Goal: Information Seeking & Learning: Find specific fact

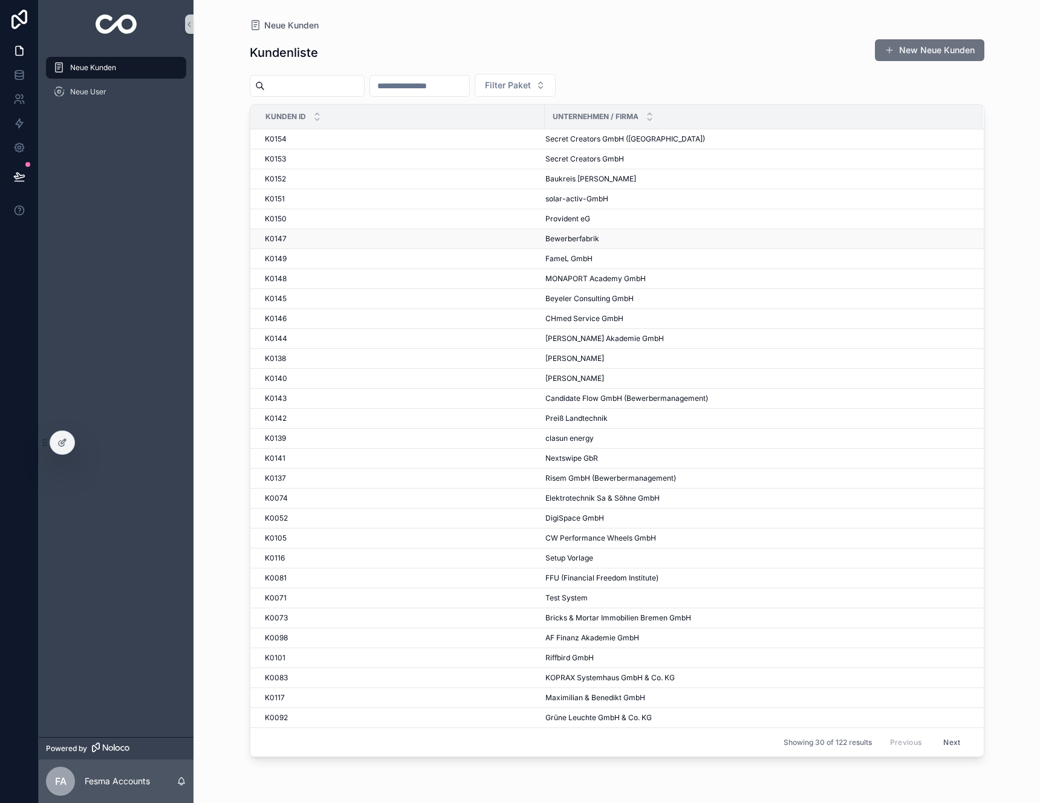
click at [336, 235] on div "K0147 K0147" at bounding box center [401, 239] width 273 height 10
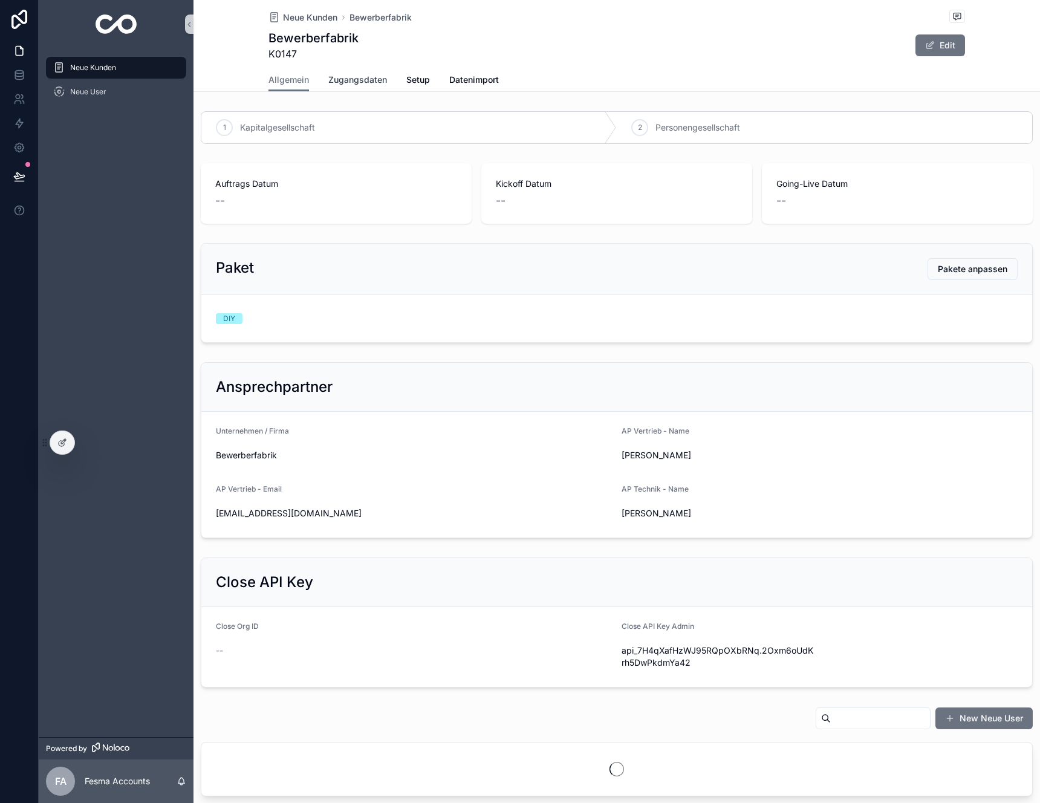
click at [352, 79] on span "Zugangsdaten" at bounding box center [357, 80] width 59 height 12
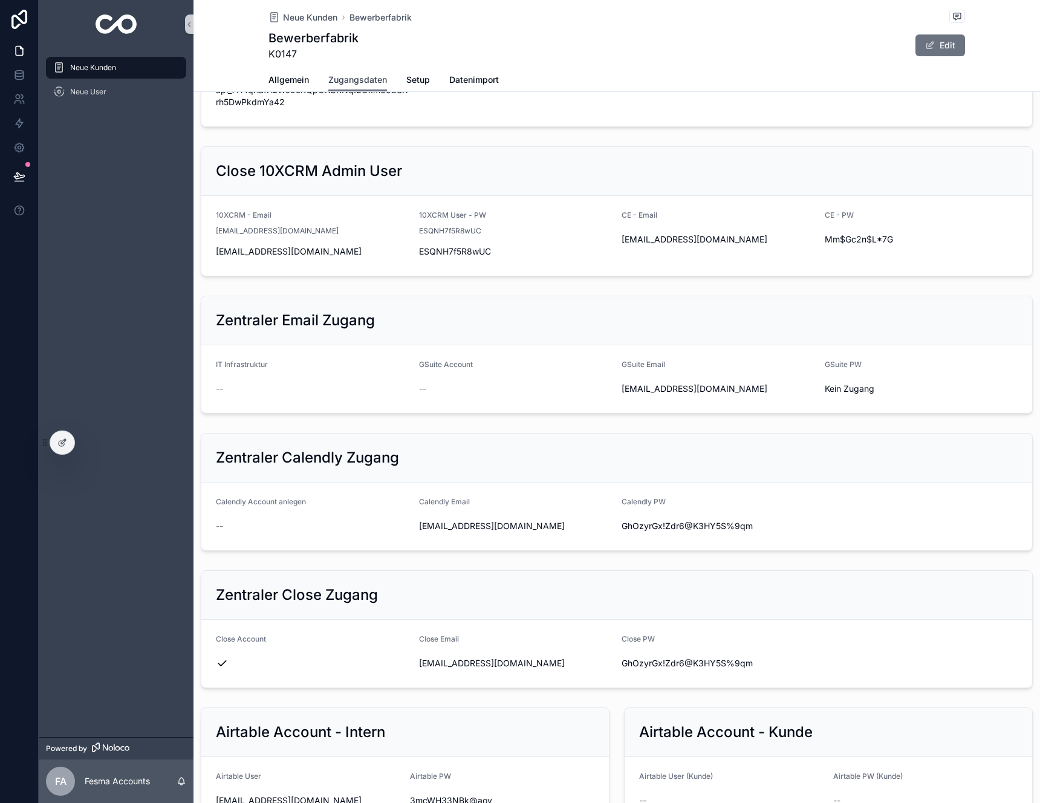
scroll to position [255, 0]
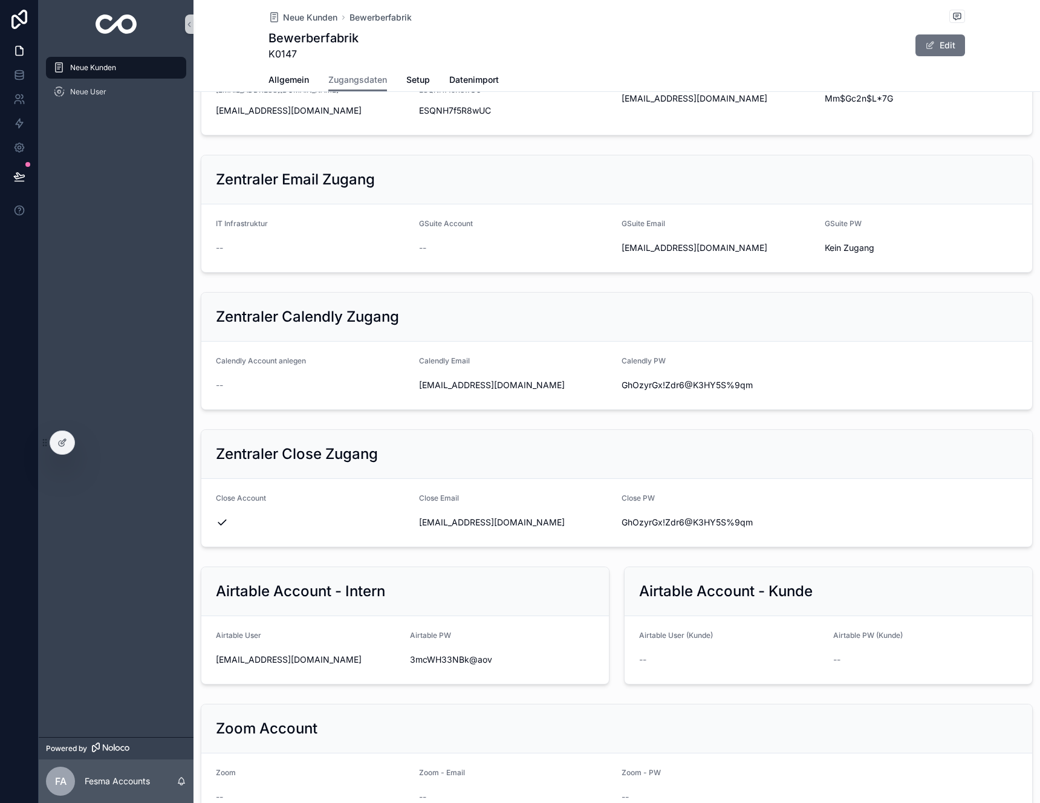
click at [529, 551] on div "Zentraler Close Zugang Close Account Close Email [EMAIL_ADDRESS][DOMAIN_NAME] C…" at bounding box center [616, 488] width 846 height 128
drag, startPoint x: 555, startPoint y: 521, endPoint x: 420, endPoint y: 524, distance: 135.5
click at [420, 524] on div "[EMAIL_ADDRESS][DOMAIN_NAME]" at bounding box center [515, 522] width 193 height 12
click at [412, 523] on form "Close Account Close Email [EMAIL_ADDRESS][DOMAIN_NAME] Close PW GhOzyrGx!Zdr6@K…" at bounding box center [616, 513] width 831 height 68
click at [411, 524] on icon "scrollable content" at bounding box center [412, 523] width 10 height 10
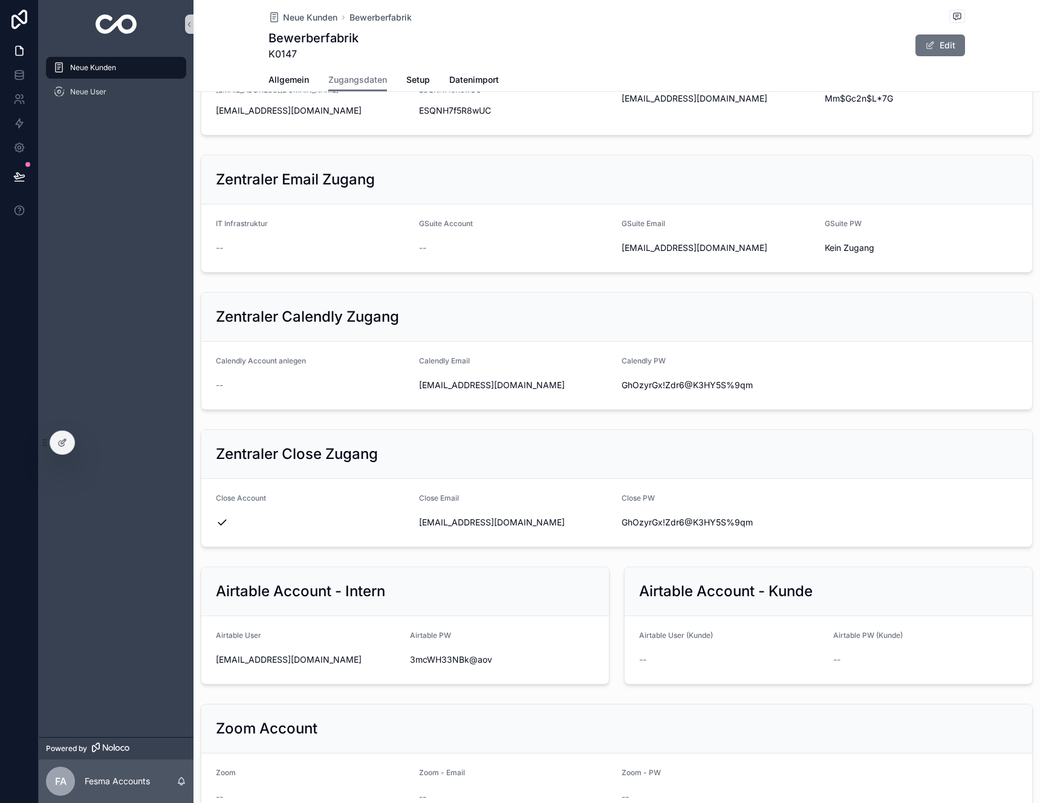
click at [652, 529] on div "GhOzyrGx!Zdr6@K3HY5S%9qm" at bounding box center [718, 522] width 193 height 19
copy div "GhOzyrGx!Zdr6@K3HY5S%9qm"
